Goal: Task Accomplishment & Management: Use online tool/utility

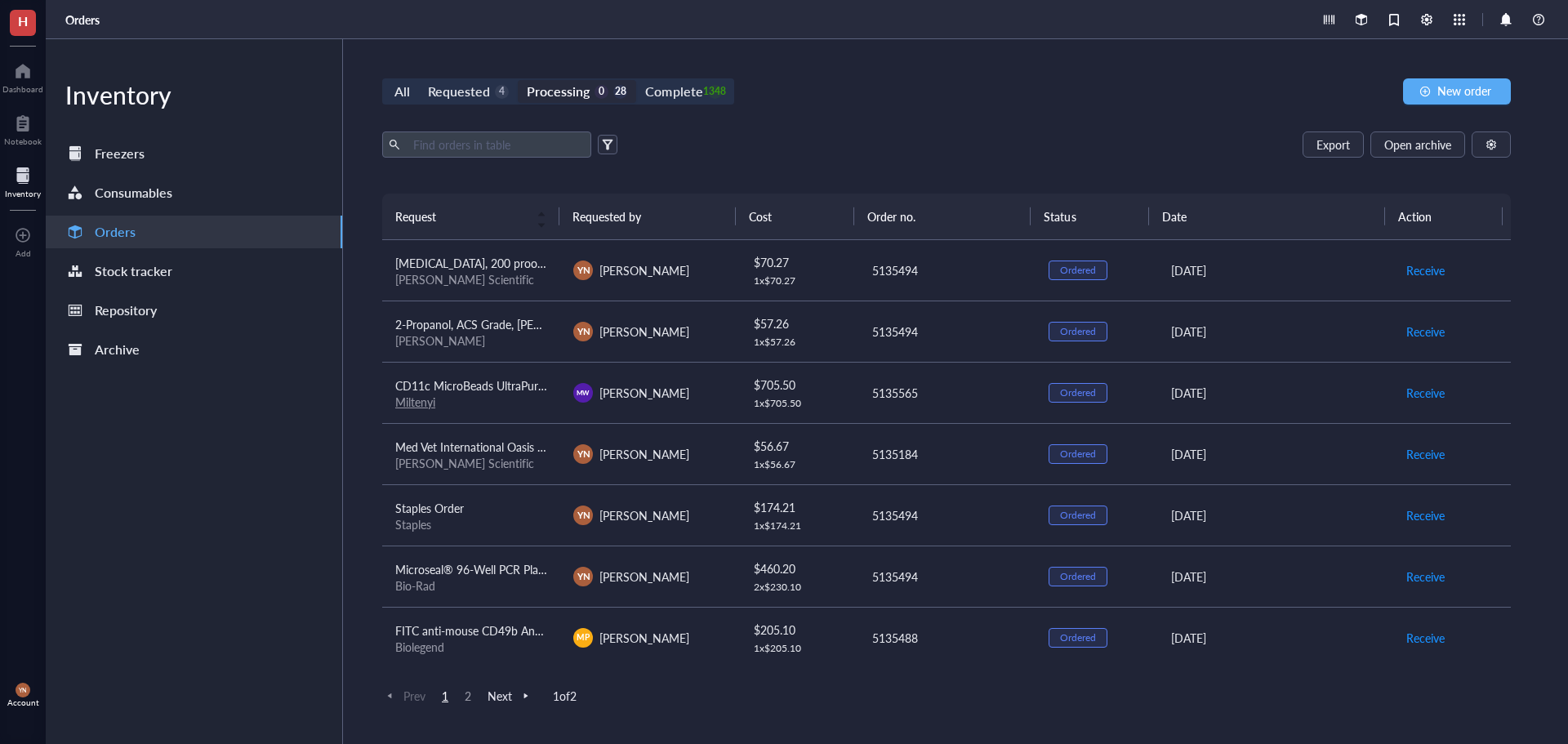
click at [911, 136] on div "Export Open archive" at bounding box center [946, 144] width 1128 height 26
drag, startPoint x: 698, startPoint y: 85, endPoint x: 558, endPoint y: 109, distance: 142.0
click at [697, 84] on div "Complete" at bounding box center [674, 91] width 57 height 23
click at [636, 80] on input "Complete 1348" at bounding box center [636, 80] width 0 height 0
click at [455, 141] on input "text" at bounding box center [496, 144] width 178 height 24
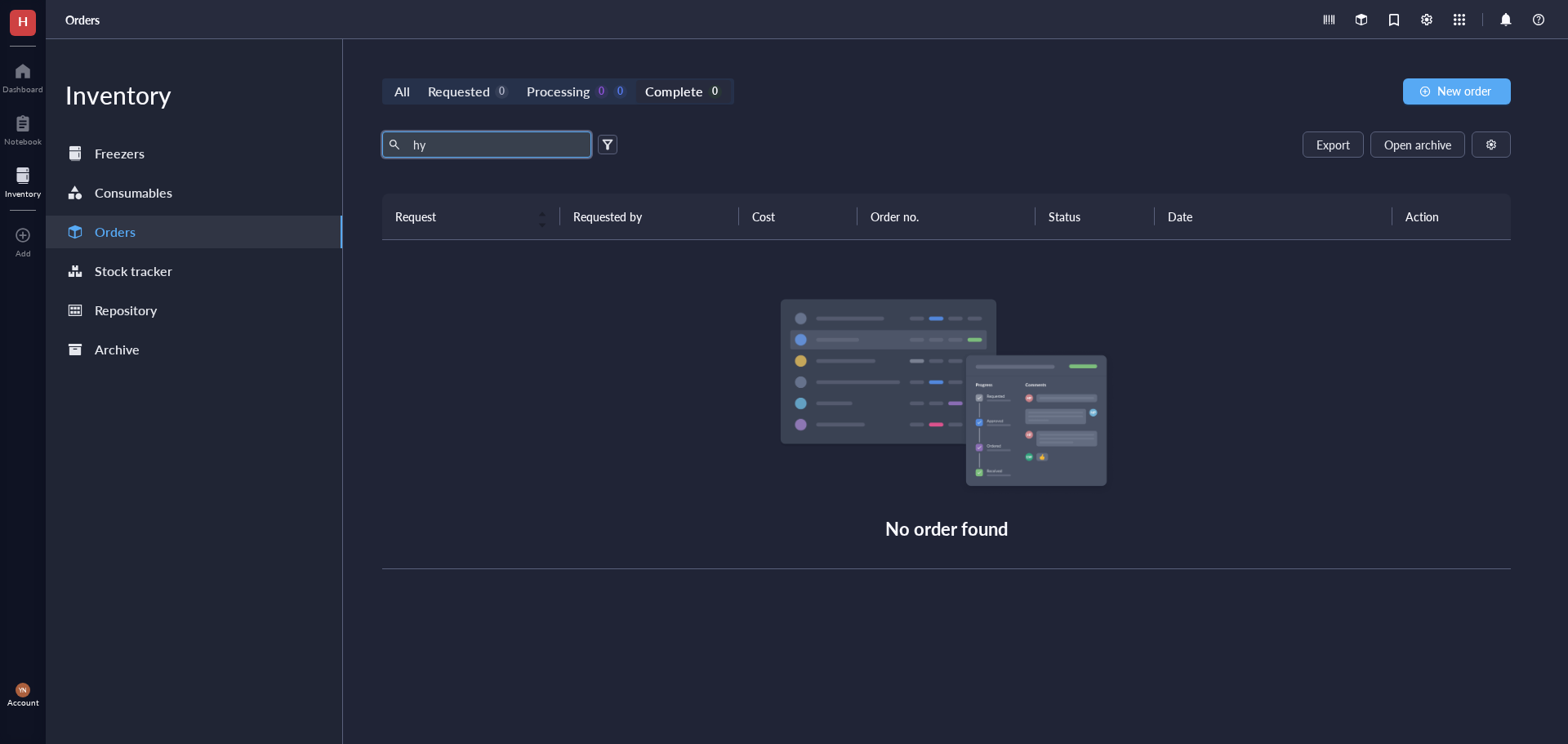
type input "h"
